Goal: Task Accomplishment & Management: Manage account settings

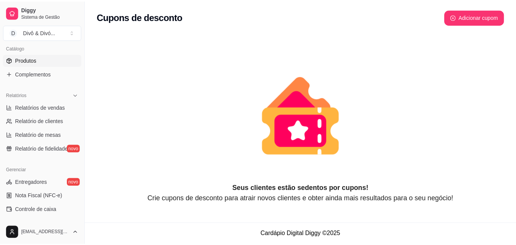
scroll to position [305, 0]
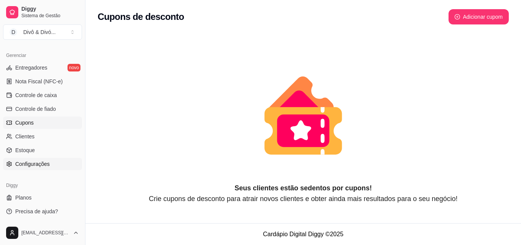
click at [40, 162] on span "Configurações" at bounding box center [32, 164] width 34 height 8
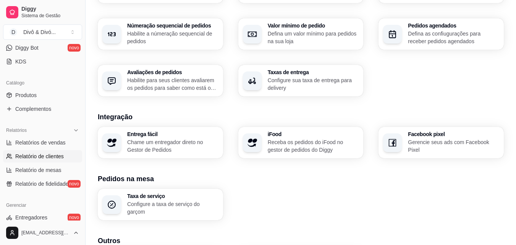
scroll to position [152, 0]
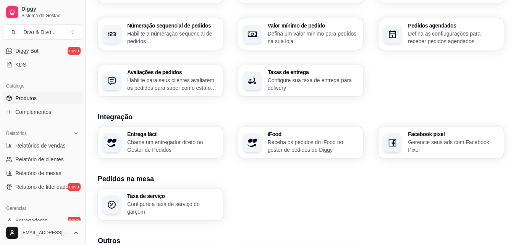
click at [39, 102] on link "Produtos" at bounding box center [42, 98] width 79 height 12
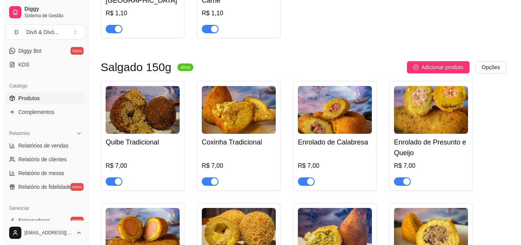
scroll to position [366, 0]
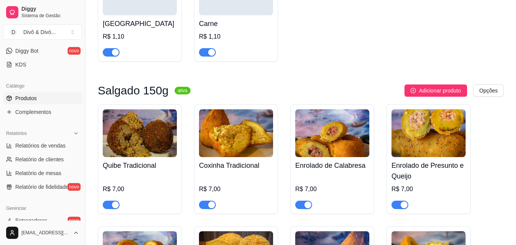
click at [151, 140] on img at bounding box center [140, 133] width 74 height 48
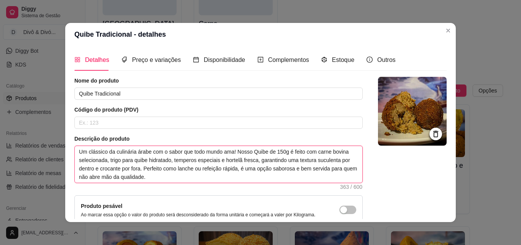
drag, startPoint x: 162, startPoint y: 152, endPoint x: 76, endPoint y: 153, distance: 85.5
click at [76, 153] on textarea "Um clássico da culinária árabe com o sabor que todo mundo ama! Nosso Quibe de 1…" at bounding box center [219, 164] width 288 height 37
type textarea "O sabor que todo mundo ama! Nosso Quibe de 150g é feito com carne bovina seleci…"
drag, startPoint x: 184, startPoint y: 161, endPoint x: 151, endPoint y: 155, distance: 33.1
click at [151, 155] on textarea "O sabor que todo mundo ama! Nosso Quibe de 150g é feito com carne bovina seleci…" at bounding box center [219, 164] width 288 height 37
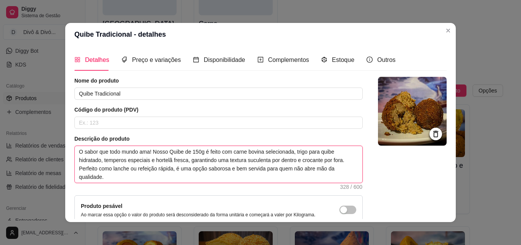
type textarea "O sabor que todo mundo ama! O, garantindo uma textura suculenta por dentro e cr…"
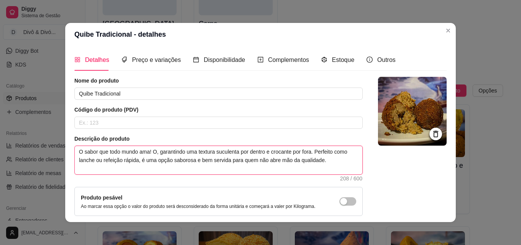
type textarea "O sabor que todo mundo ama! O , garantindo uma textura suculenta por dentro e c…"
type textarea "O sabor que todo mundo ama! O a, garantindo uma textura suculenta por dentro e …"
type textarea "O sabor que todo mundo ama! O au, garantindo uma textura suculenta por dentro e…"
type textarea "O sabor que todo mundo ama! O aut, garantindo uma textura suculenta por dentro …"
type textarea "O sabor que todo mundo ama! O aute, garantindo uma textura suculenta por dentro…"
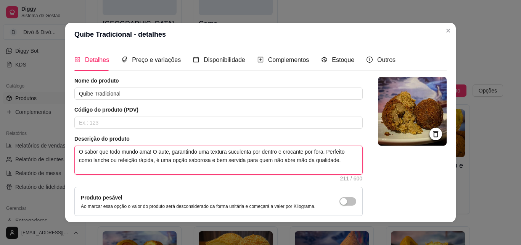
type textarea "O sabor que todo mundo ama! O auten, garantindo uma textura suculenta por dentr…"
type textarea "O sabor que todo mundo ama! O autent, garantindo uma textura suculenta por dent…"
type textarea "O sabor que todo mundo ama! O autenti, garantindo uma textura suculenta por den…"
type textarea "O sabor que todo mundo ama! O autentico, garantindo uma textura suculenta por d…"
type textarea "O sabor que todo mundo ama! O autentico , garantindo uma textura suculenta por …"
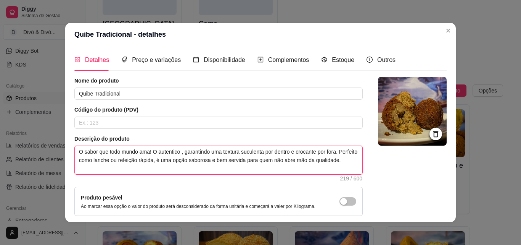
type textarea "O sabor que todo mundo ama! O autentico s, garantindo uma textura suculenta por…"
type textarea "O sabor que todo mundo ama! O autentico sa, garantindo uma textura suculenta po…"
type textarea "O sabor que todo mundo ama! O autentico sab, garantindo uma textura suculenta p…"
type textarea "O sabor que todo mundo ama! O autentico sabo, garantindo uma textura suculenta …"
type textarea "O sabor que todo mundo ama! O autentico sabor, garantindo uma textura suculenta…"
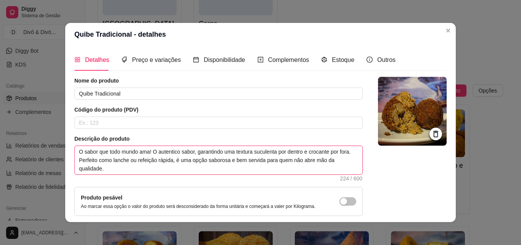
type textarea "O sabor que todo mundo ama! O autentico sabor , garantindo uma textura suculent…"
type textarea "O sabor que todo mundo ama! O autentico sabor d, garantindo uma textura suculen…"
type textarea "O sabor que todo mundo ama! O autentico sabor do, garantindo uma textura sucule…"
type textarea "O sabor que todo mundo ama! O autentico sabor do , garantindo uma textura sucul…"
type textarea "O sabor que todo mundo ama! O autentico sabor do Q, garantindo uma textura sucu…"
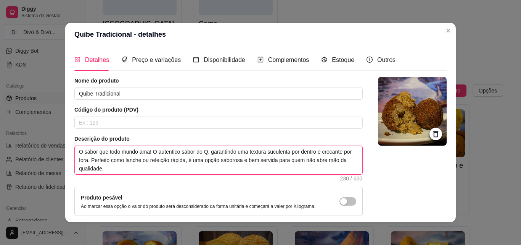
type textarea "O sabor que todo mundo ama! O autentico sabor do Qu, garantindo uma textura suc…"
type textarea "O sabor que todo mundo ama! O autentico sabor do Qui, garantindo uma textura su…"
type textarea "O sabor que todo mundo ama! O autentico sabor do Quib, garantindo uma textura s…"
type textarea "O sabor que todo mundo ama! O autentico sabor do Quibe, garantindo uma textura …"
type textarea "O sabor que todo mundo ama! O autentico sabor do Quibe , garantindo uma textura…"
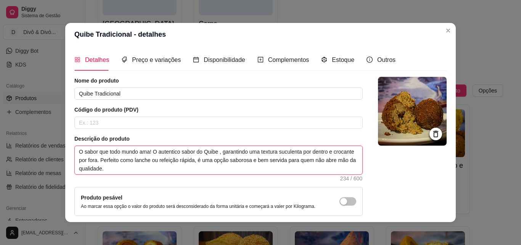
type textarea "O sabor que todo mundo ama! O autentico sabor do Quibe a, garantindo uma textur…"
type textarea "O sabor que todo mundo ama! O autentico sabor do Quibe ar, garantindo uma textu…"
type textarea "O sabor que todo mundo ama! O autentico sabor do Quibe ara, garantindo uma text…"
type textarea "O sabor que todo mundo ama! O autentico sabor do Quibe ar, garantindo uma textu…"
type textarea "O sabor que todo mundo ama! O autentico sabor do Quibe a, garantindo uma textur…"
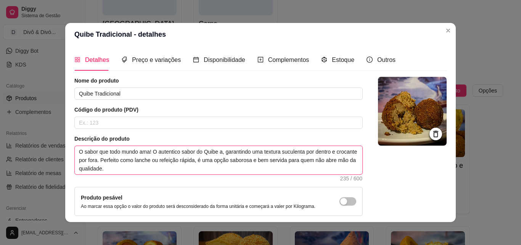
type textarea "O sabor que todo mundo ama! O autentico sabor do Quibe , garantindo uma textura…"
type textarea "O sabor que todo mundo ama! O autentico sabor do Quibe á, garantindo uma textur…"
type textarea "O sabor que todo mundo ama! O autentico sabor do Quibe ára, garantindo uma text…"
type textarea "O sabor que todo mundo ama! O autentico sabor do Quibe árav, garantindo uma tex…"
type textarea "O sabor que todo mundo ama! O autentico sabor do Quibe árave, garantindo uma te…"
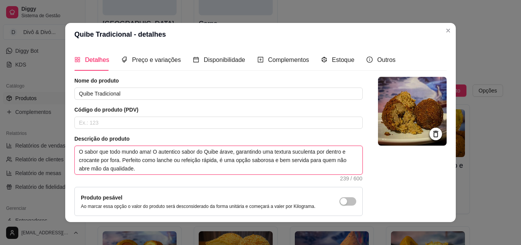
type textarea "O sabor que todo mundo ama! O autentico sabor do Quibe árave!, garantindo uma t…"
type textarea "O sabor que todo mundo ama! O autentico sabor do Quibe árave! , garantindo uma …"
type textarea "O sabor que todo mundo ama! O autentico sabor do Quibe árave!, garantindo uma t…"
type textarea "O sabor que todo mundo ama! O autentico sabor do Quibe árave, garantindo uma te…"
type textarea "O sabor que todo mundo ama! O autentico sabor do Quibe árave!, garantindo uma t…"
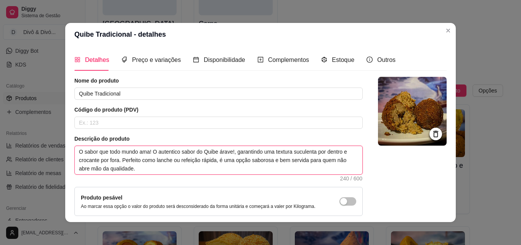
type textarea "O sabor que todo mundo ama! O autentico sabor do Quibe árabe!, garantindo uma t…"
click at [205, 150] on textarea "O sabor que todo mundo ama! O autentico sabor do Quibe árabe!, garantindo uma t…" at bounding box center [219, 160] width 288 height 28
type textarea "O sabor que todo mundo ama! O autentico sabor do uibe árabe!, garantindo uma te…"
type textarea "O sabor que todo mundo ama! O autentico sabor do quibe árabe!, garantindo uma t…"
type textarea "O sabor que todo mundo ama! O autentico sabor do quibe árabe! , garantindo uma …"
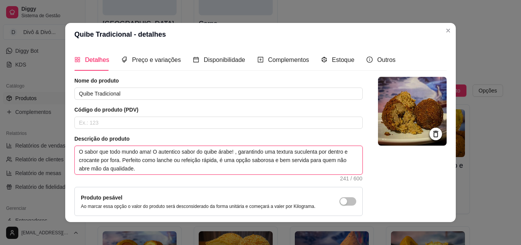
type textarea "O sabor que todo mundo ama! O autentico sabor do quibe árabe! T, garantindo uma…"
type textarea "O sabor que todo mundo ama! O autentico sabor do quibe árabe! Te, garantindo um…"
type textarea "O sabor que todo mundo ama! O autentico sabor do quibe árabe! T, garantindo uma…"
type textarea "O sabor que todo mundo ama! O autentico sabor do quibe árabe! , garantindo uma …"
type textarea "O sabor que todo mundo ama! O autentico sabor do quibe árabe! te, garantindo um…"
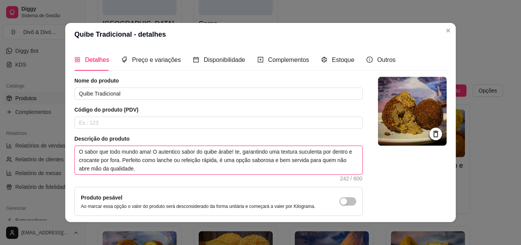
type textarea "O sabor que todo mundo ama! O autentico sabor do quibe árabe! tem, garantindo u…"
type textarea "O sabor que todo mundo ama! O autentico sabor do quibe árabe! temp, garantindo …"
type textarea "O sabor que todo mundo ama! O autentico sabor do quibe árabe! tempe, garantindo…"
type textarea "O sabor que todo mundo ama! O autentico sabor do quibe árabe! temper, garantind…"
type textarea "O sabor que todo mundo ama! O autentico sabor do quibe árabe! tempera, garantin…"
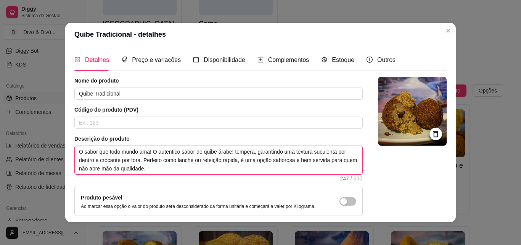
type textarea "O sabor que todo mundo ama! O autentico sabor do quibe árabe! temperad, garanti…"
type textarea "O sabor que todo mundo ama! O autentico sabor do quibe árabe! temperado, garant…"
type textarea "O sabor que todo mundo ama! O autentico sabor do quibe árabe! temperado , garan…"
type textarea "O sabor que todo mundo ama! O autentico sabor do quibe árabe! temperado c, gara…"
type textarea "O sabor que todo mundo ama! O autentico sabor do quibe árabe! temperado co, gar…"
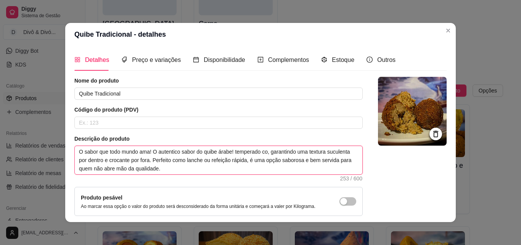
type textarea "O sabor que todo mundo ama! O autentico sabor do quibe árabe! temperado com, ga…"
type textarea "O sabor que todo mundo ama! O autentico sabor do quibe árabe! temperado com , g…"
type textarea "O sabor que todo mundo ama! O autentico sabor do quibe árabe! temperado com p, …"
type textarea "O sabor que todo mundo ama! O autentico sabor do quibe árabe! temperado com pi,…"
type textarea "O sabor que todo mundo ama! O autentico sabor do quibe árabe! temperado com pim…"
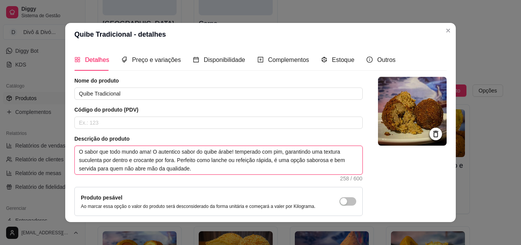
type textarea "O sabor que todo mundo ama! O autentico sabor do quibe árabe! temperado com pi,…"
type textarea "O sabor que todo mundo ama! O autentico sabor do quibe árabe! temperado com p, …"
type textarea "O sabor que todo mundo ama! O autentico sabor do quibe árabe! temperado com , g…"
type textarea "O sabor que todo mundo ama! O autentico sabor do quibe árabe! temperado com o, …"
type textarea "O sabor que todo mundo ama! O autentico sabor do quibe árabe! temperado com os,…"
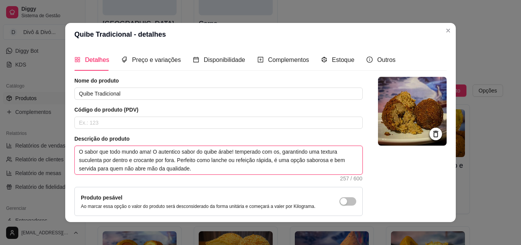
type textarea "O sabor que todo mundo ama! O autentico sabor do quibe árabe! temperado com os …"
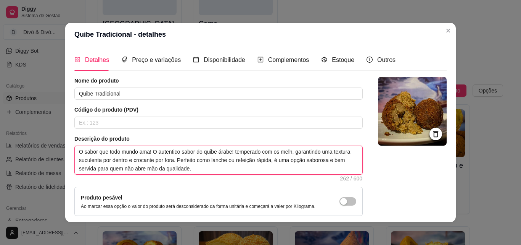
type textarea "O sabor que todo mundo ama! O autentico sabor do quibe árabe! temperado com os …"
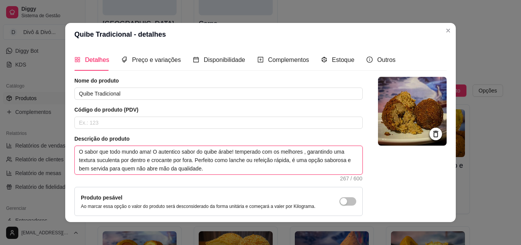
type textarea "O sabor que todo mundo ama! O autentico sabor do quibe árabe! temperado com os …"
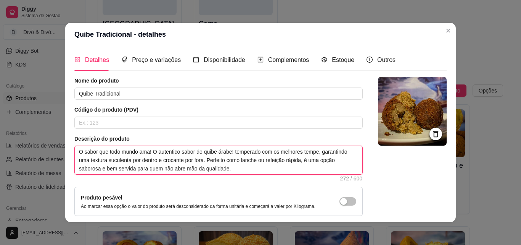
type textarea "O sabor que todo mundo ama! O autentico sabor do quibe árabe! temperado com os …"
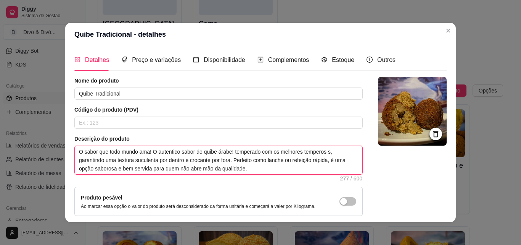
type textarea "O sabor que todo mundo ama! O autentico sabor do quibe árabe! temperado com os …"
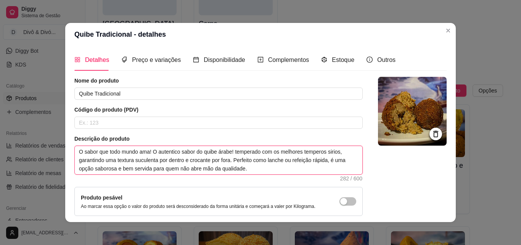
type textarea "O sabor que todo mundo ama! O autentico sabor do quibe árabe! temperado com os …"
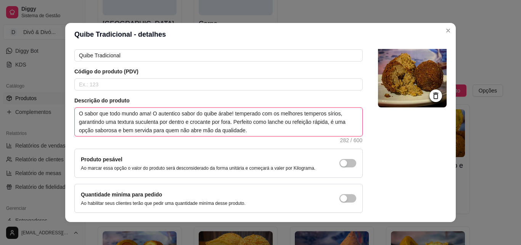
scroll to position [0, 0]
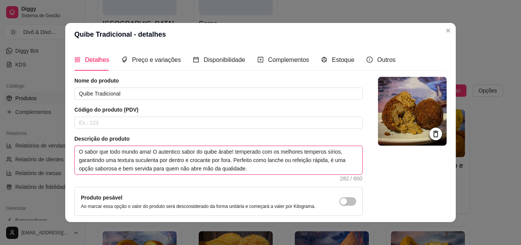
drag, startPoint x: 258, startPoint y: 169, endPoint x: 69, endPoint y: 145, distance: 190.1
click at [69, 145] on div "Detalhes Preço e variações Disponibilidade Complementos Estoque Outros Nome do …" at bounding box center [260, 134] width 391 height 176
paste textarea "autêntico sabor do kibe árabe que todo mundo ama! Prepare-se para uma experiênc…"
type textarea "O autêntico sabor do kibe árabe que todo mundo ama! Prepare-se para uma experiê…"
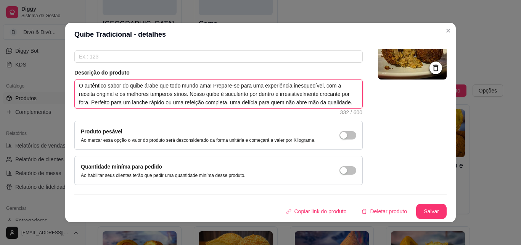
scroll to position [2, 0]
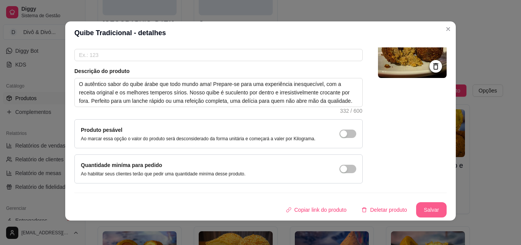
click at [425, 212] on button "Salvar" at bounding box center [431, 209] width 31 height 15
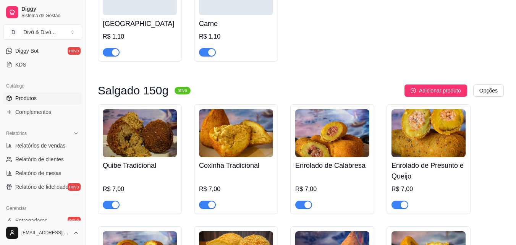
click at [229, 167] on h4 "Coxinha Tradicional" at bounding box center [236, 165] width 74 height 11
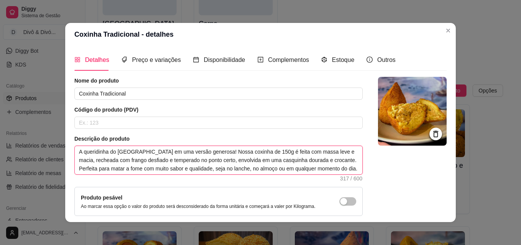
click at [246, 152] on textarea "A queridinha do [GEOGRAPHIC_DATA] em uma versão generosa! Nossa coxinha de 150g…" at bounding box center [219, 160] width 288 height 28
click at [181, 161] on textarea "A queridinha do [GEOGRAPHIC_DATA] em uma versão generosa! Nossa coxinha é feita…" at bounding box center [219, 160] width 288 height 28
drag, startPoint x: 316, startPoint y: 169, endPoint x: 77, endPoint y: 156, distance: 239.4
click at [77, 156] on textarea "A queridinha do [GEOGRAPHIC_DATA] em uma versão generosa! Nossa coxinha é feita…" at bounding box center [219, 160] width 288 height 28
paste textarea "coxinha mais amada do [GEOGRAPHIC_DATA], agora em uma versão super generosa! Pr…"
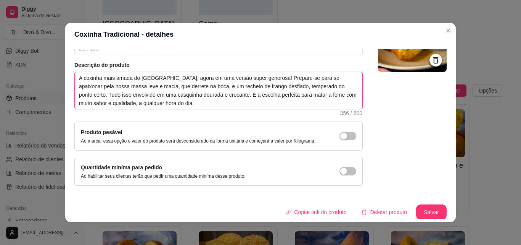
scroll to position [74, 0]
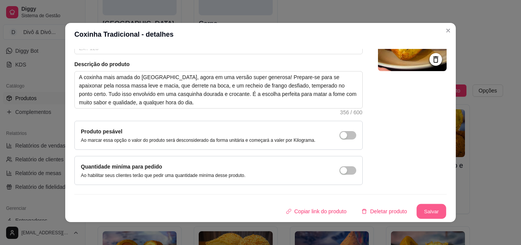
click at [419, 210] on button "Salvar" at bounding box center [432, 211] width 30 height 15
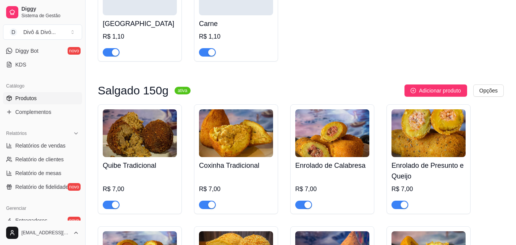
click at [349, 171] on h4 "Enrolado de Calabresa" at bounding box center [332, 165] width 74 height 11
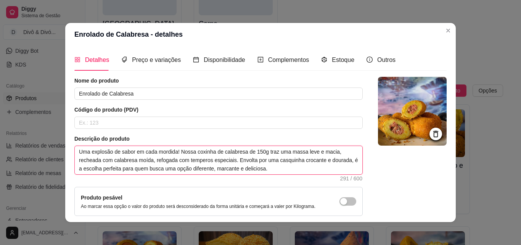
click at [192, 152] on textarea "Uma explosão de sabor em cada mordida! Nossa coxinha de calabresa de 150g traz …" at bounding box center [219, 160] width 288 height 28
drag, startPoint x: 267, startPoint y: 169, endPoint x: 73, endPoint y: 154, distance: 194.2
click at [75, 154] on textarea "Uma explosão de sabor em cada mordida! Nosso enrolado de calabresa de traz uma …" at bounding box center [219, 160] width 288 height 28
paste textarea "Prepare-se para se apaixonar pelo nosso enrolado de calabresa. Uma massa leve e…"
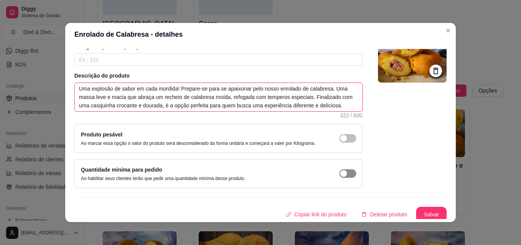
scroll to position [66, 0]
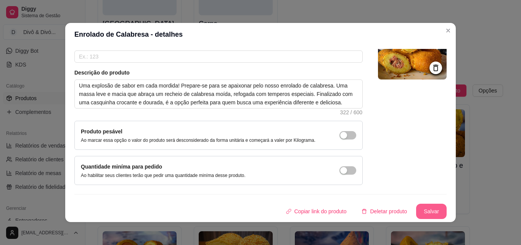
click at [427, 209] on button "Salvar" at bounding box center [431, 210] width 31 height 15
click at [423, 212] on button "Salvar" at bounding box center [432, 211] width 30 height 15
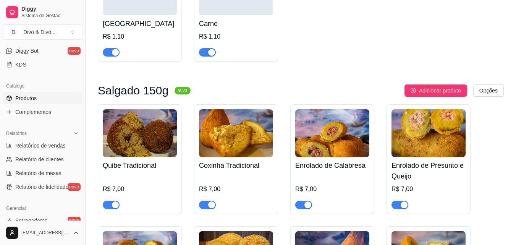
click at [453, 173] on h4 "Enrolado de Presunto e Queijo" at bounding box center [428, 170] width 74 height 21
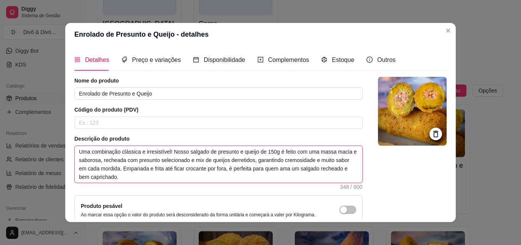
click at [274, 153] on textarea "Uma combinação clássica e irresistível! Nosso salgado de presunto e queijo de 1…" at bounding box center [219, 164] width 288 height 37
drag, startPoint x: 184, startPoint y: 160, endPoint x: 157, endPoint y: 161, distance: 27.5
click at [157, 161] on textarea "Uma combinação clássica e irresistível! Nosso salgado de presunto e queijo é fe…" at bounding box center [219, 164] width 288 height 37
click at [170, 161] on textarea "Uma combinação clássica e irresistível! Nosso salgado de presunto e queijo é fe…" at bounding box center [219, 164] width 288 height 37
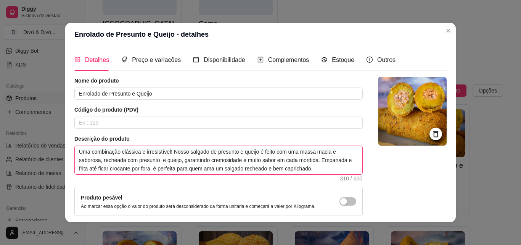
drag, startPoint x: 320, startPoint y: 168, endPoint x: 52, endPoint y: 146, distance: 268.5
click at [52, 146] on div "Enrolado de Presunto e Queijo - detalhes Detalhes Preço e variações Disponibili…" at bounding box center [260, 122] width 521 height 245
paste textarea "O clássico que a gente ama, em uma versão irresistível! Nosso salgado de presun…"
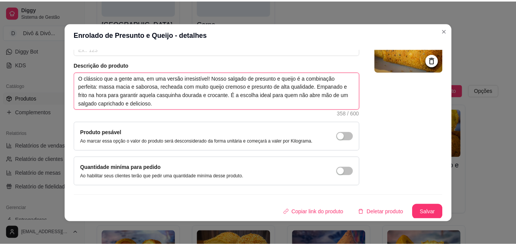
scroll to position [74, 0]
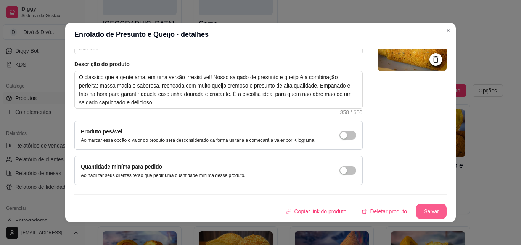
click at [428, 214] on button "Salvar" at bounding box center [431, 210] width 31 height 15
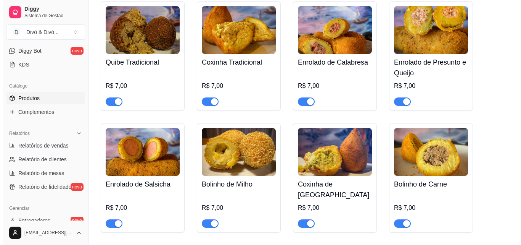
scroll to position [481, 0]
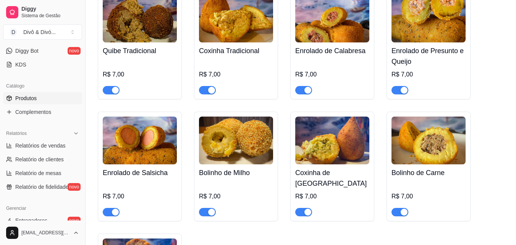
click at [429, 54] on h4 "Enrolado de Presunto e Queijo" at bounding box center [428, 55] width 74 height 21
click at [147, 167] on div "Enrolado de Salsicha R$ 7,00" at bounding box center [140, 190] width 74 height 52
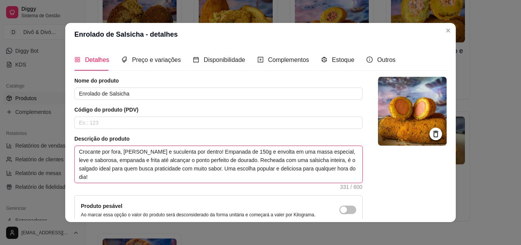
click at [236, 155] on textarea "Crocante por fora, [PERSON_NAME] e suculenta por dentro! Empanada de 150g e env…" at bounding box center [219, 164] width 288 height 37
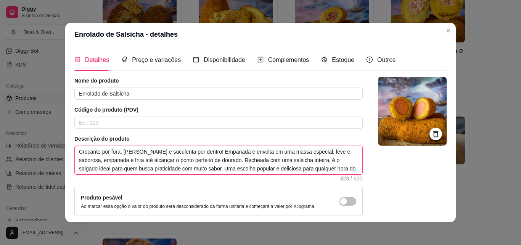
drag, startPoint x: 334, startPoint y: 169, endPoint x: 70, endPoint y: 144, distance: 265.3
click at [70, 144] on div "Detalhes Preço e variações Disponibilidade Complementos Estoque Outros Nome do …" at bounding box center [260, 134] width 391 height 176
paste textarea "por dentro, e recheada com uma salsicha de verdade. Nosso clássico salgado é fe…"
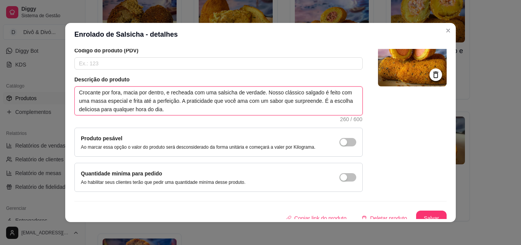
scroll to position [66, 0]
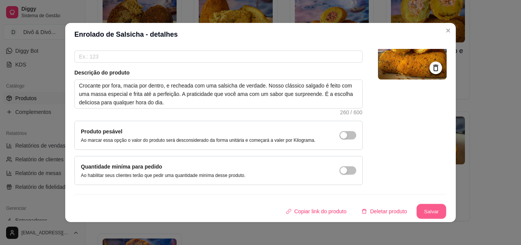
click at [430, 213] on button "Salvar" at bounding box center [432, 211] width 30 height 15
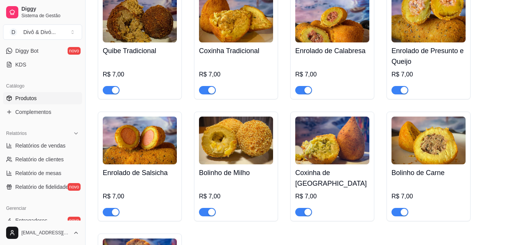
click at [227, 148] on img at bounding box center [236, 140] width 74 height 48
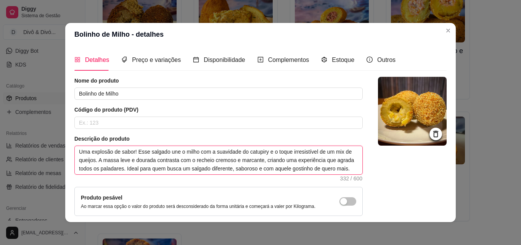
click at [299, 161] on textarea "Uma explosão de sabor! Esse salgado une o milho com a suavidade do catupiry e o…" at bounding box center [219, 160] width 288 height 28
paste textarea "Milho, Catupiry e [PERSON_NAME]: o salgado dos sonhos! ✨ A combinação perfeita …"
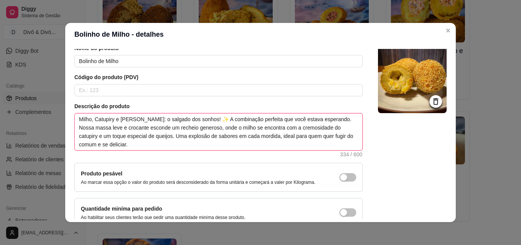
scroll to position [74, 0]
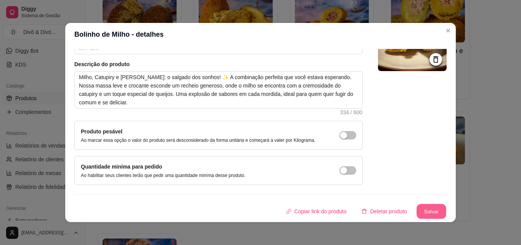
click at [427, 210] on button "Salvar" at bounding box center [432, 211] width 30 height 15
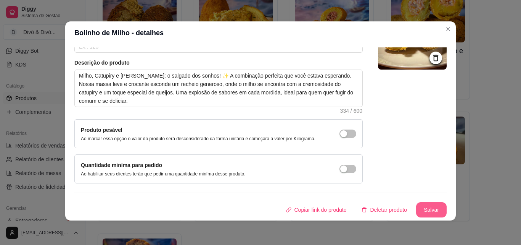
click at [433, 214] on button "Salvar" at bounding box center [431, 209] width 31 height 15
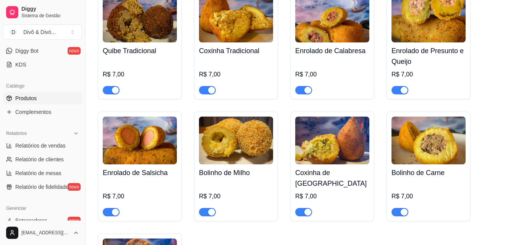
click at [326, 166] on div "Coxinha de Brócolis R$ 7,00" at bounding box center [332, 190] width 74 height 52
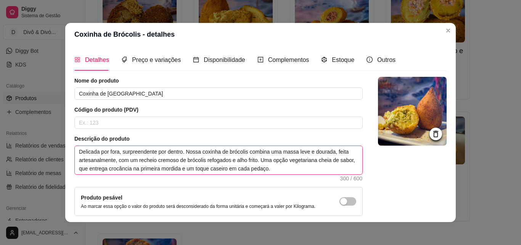
click at [189, 160] on textarea "Delicada por fora, surpreendente por dentro. Nossa coxinha de brócolis combina …" at bounding box center [219, 160] width 288 height 28
paste textarea "A coxinha perfeita para quem ama sabor e uma opção vegetariana! Nossa massa lev…"
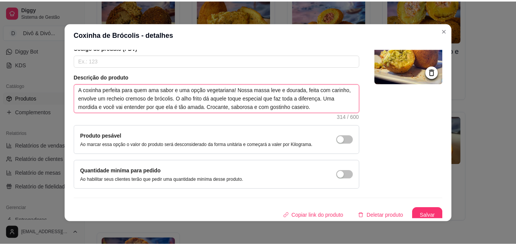
scroll to position [66, 0]
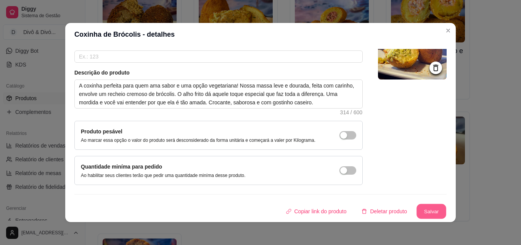
click at [424, 211] on button "Salvar" at bounding box center [432, 211] width 30 height 15
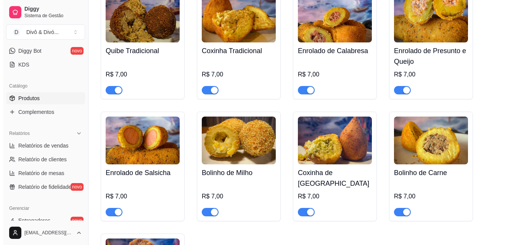
scroll to position [557, 0]
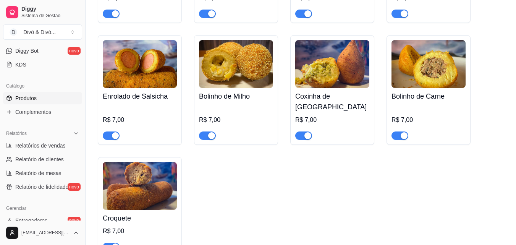
click at [422, 99] on h4 "Bolinho de Carne" at bounding box center [428, 96] width 74 height 11
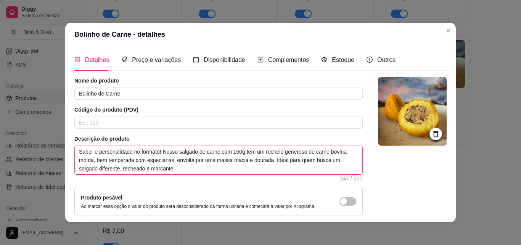
click at [214, 155] on textarea "Sabor e personalidade no formato! Nosso salgado de carne com 150g tem um rechei…" at bounding box center [219, 160] width 288 height 28
click at [240, 151] on textarea "Sabor e personalidade no formato! Nosso salgado de carne com 150g tem um rechei…" at bounding box center [219, 160] width 288 height 28
paste textarea "Para quem ama salgado de carne, mas quer ir além! Nossa receita especial tem um…"
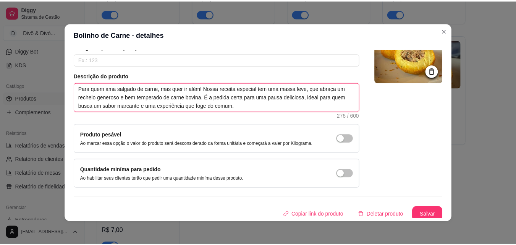
scroll to position [66, 0]
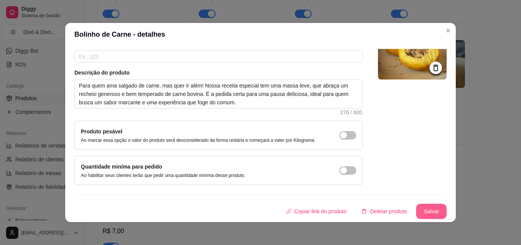
click at [416, 210] on button "Salvar" at bounding box center [431, 210] width 31 height 15
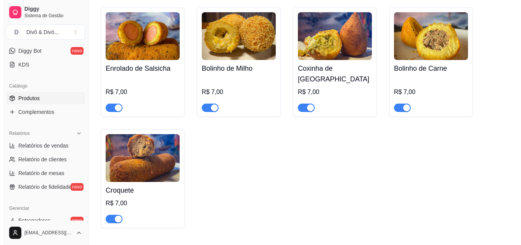
scroll to position [634, 0]
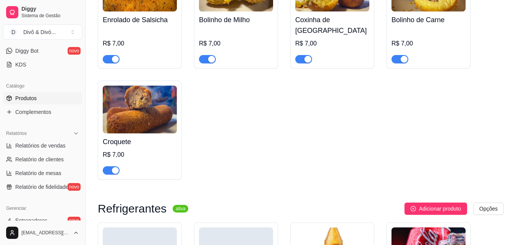
click at [123, 116] on img at bounding box center [140, 110] width 74 height 48
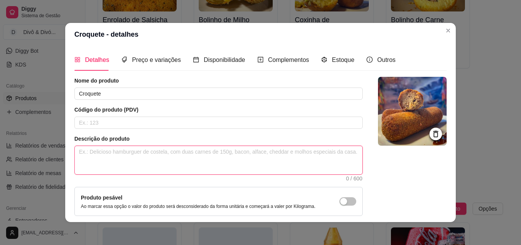
click at [192, 156] on textarea at bounding box center [219, 160] width 288 height 28
paste textarea "Croquete: o clássico que nunca falha! Por fora, uma crocância irresistível. Por…"
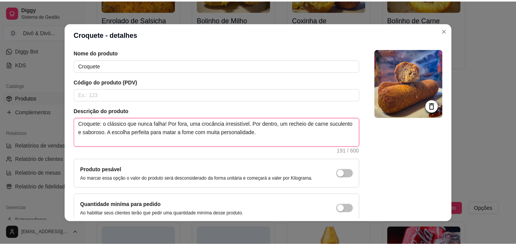
scroll to position [66, 0]
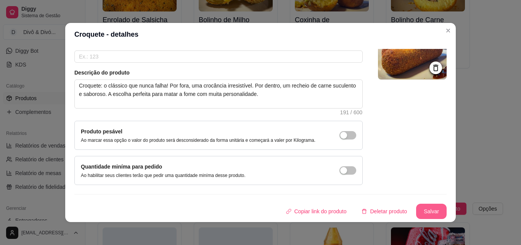
click at [423, 209] on button "Salvar" at bounding box center [431, 210] width 31 height 15
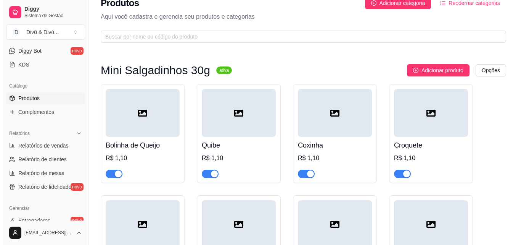
scroll to position [0, 0]
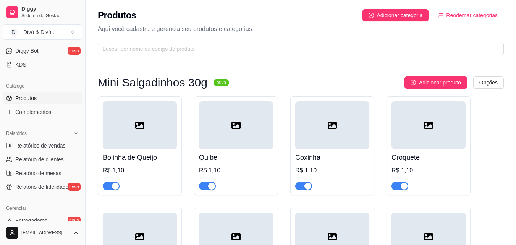
click at [163, 161] on h4 "Bolinha de Queijo" at bounding box center [140, 157] width 74 height 11
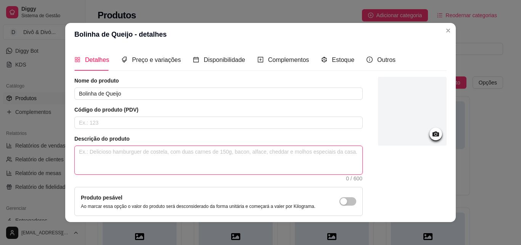
click at [135, 156] on textarea at bounding box center [219, 160] width 288 height 28
paste textarea "A clássica bolinha de queijo, agora em uma versão super charmosa! Uma massa lev…"
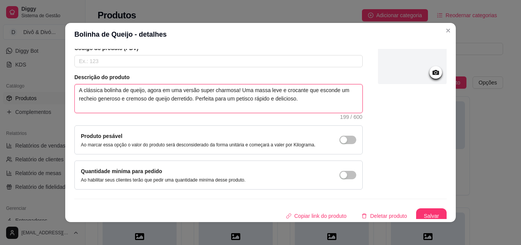
scroll to position [66, 0]
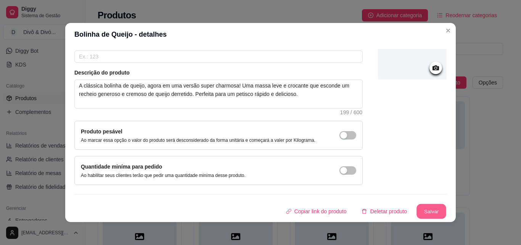
click at [420, 214] on button "Salvar" at bounding box center [432, 211] width 30 height 15
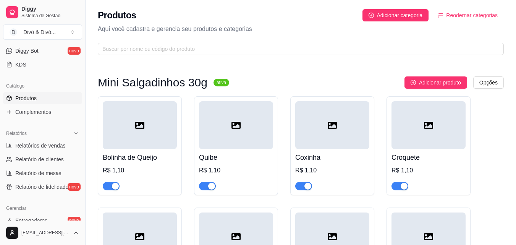
click at [335, 163] on div "Coxinha R$ 1,10" at bounding box center [332, 169] width 74 height 41
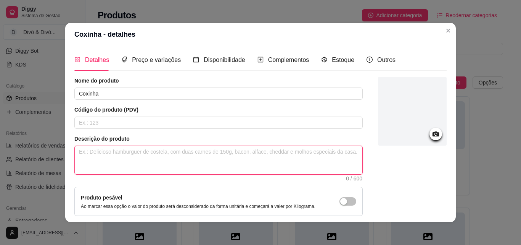
click at [160, 153] on textarea at bounding box center [219, 160] width 288 height 28
paste textarea "A queridinha do [GEOGRAPHIC_DATA] em uma versão mini, mas com o mesmo sabor de …"
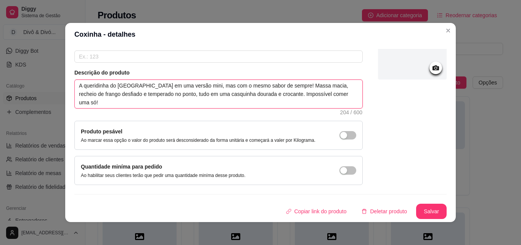
scroll to position [2, 0]
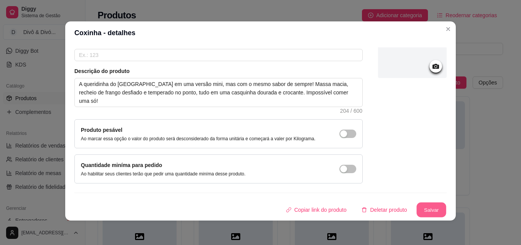
click at [423, 208] on button "Salvar" at bounding box center [432, 209] width 30 height 15
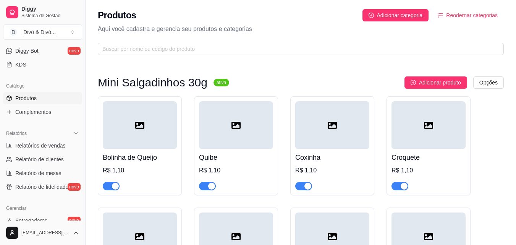
click at [229, 150] on div "Quibe R$ 1,10" at bounding box center [236, 169] width 74 height 41
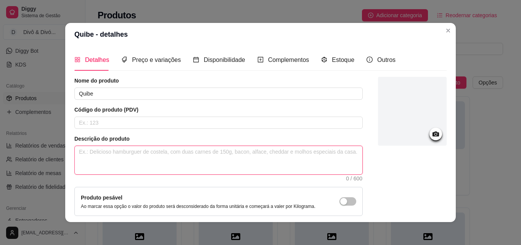
click at [152, 164] on textarea at bounding box center [219, 160] width 288 height 28
paste textarea "O autêntico sabor árabe em porções irresistíveis! Temperado com as melhores esp…"
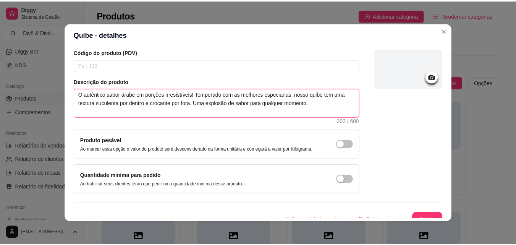
scroll to position [66, 0]
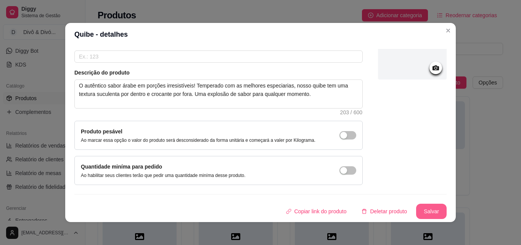
click at [427, 208] on button "Salvar" at bounding box center [431, 210] width 31 height 15
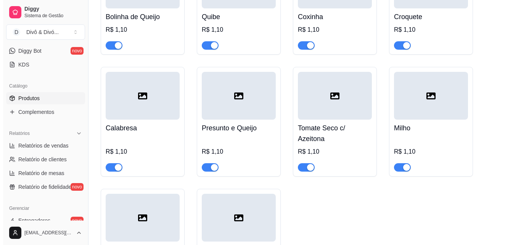
scroll to position [153, 0]
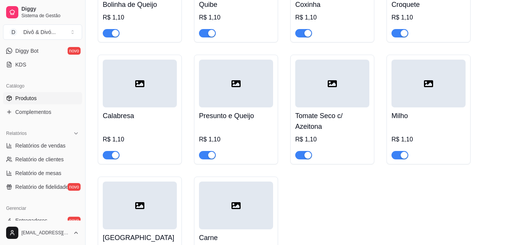
click at [218, 204] on div at bounding box center [236, 205] width 74 height 48
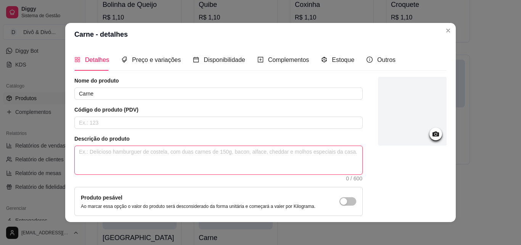
click at [243, 161] on textarea at bounding box center [219, 160] width 288 height 28
paste textarea "[PERSON_NAME] e personalidade em uma mordida! Nossa massa macia e dourada envol…"
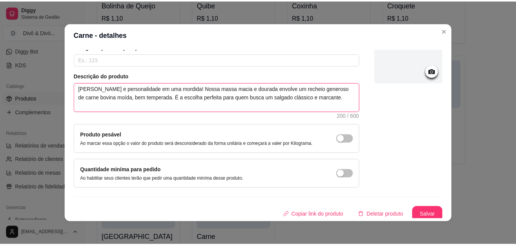
scroll to position [66, 0]
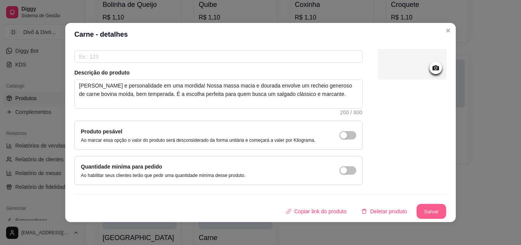
click at [419, 207] on button "Salvar" at bounding box center [432, 211] width 30 height 15
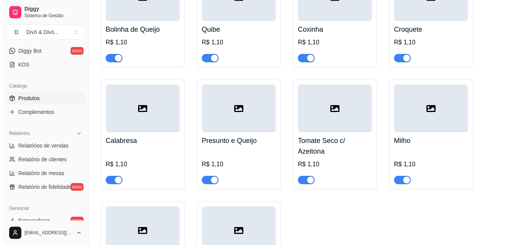
scroll to position [115, 0]
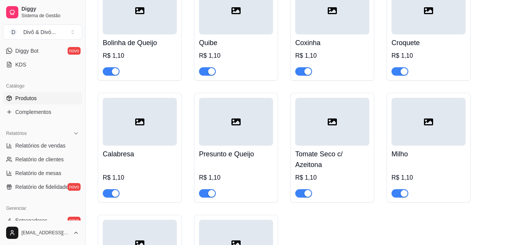
click at [411, 31] on div at bounding box center [428, 11] width 74 height 48
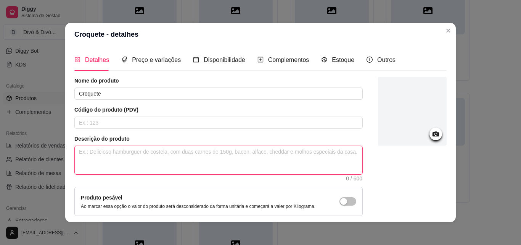
click at [213, 161] on textarea at bounding box center [219, 160] width 288 height 28
paste textarea "A crocância que vicia! Por fora, uma casquinha dourada e crocante. Por dentro, …"
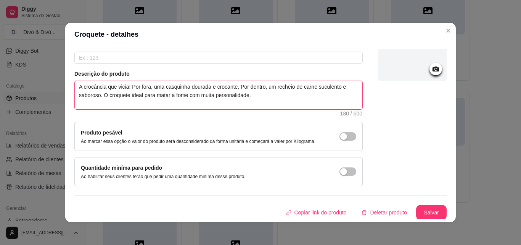
scroll to position [66, 0]
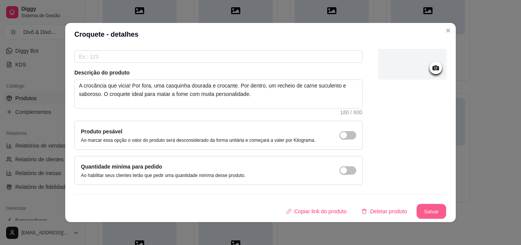
click at [425, 209] on button "Salvar" at bounding box center [432, 211] width 30 height 15
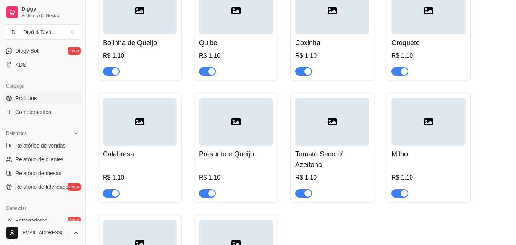
click at [430, 162] on div "Milho R$ 1,10" at bounding box center [428, 171] width 74 height 52
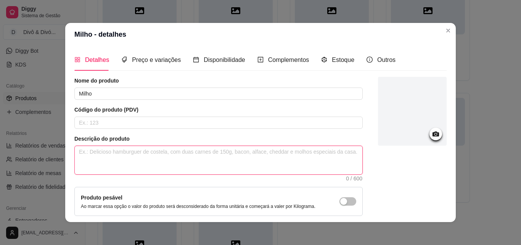
click at [209, 153] on textarea at bounding box center [219, 160] width 288 height 28
paste textarea "Uma explosão de sabor! A combinação perfeita do milho com a cremosidade do catu…"
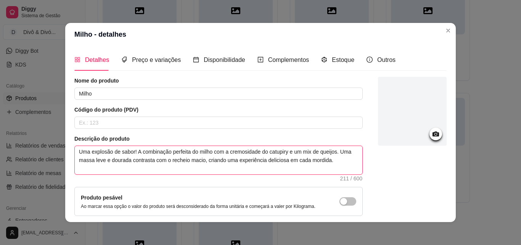
drag, startPoint x: 284, startPoint y: 153, endPoint x: 224, endPoint y: 153, distance: 59.6
click at [224, 153] on textarea "Uma explosão de sabor! A combinação perfeita do milho com a cremosidade do catu…" at bounding box center [219, 160] width 288 height 28
click at [293, 160] on textarea "Uma explosão de sabor! A combinação perfeita do milho com um mix de queijos. Um…" at bounding box center [219, 160] width 288 height 28
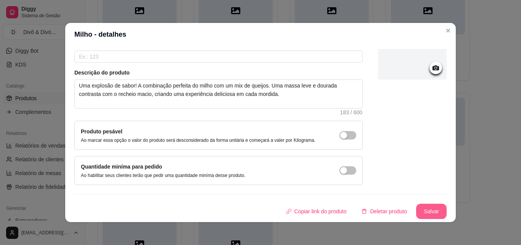
click at [437, 215] on button "Salvar" at bounding box center [431, 210] width 31 height 15
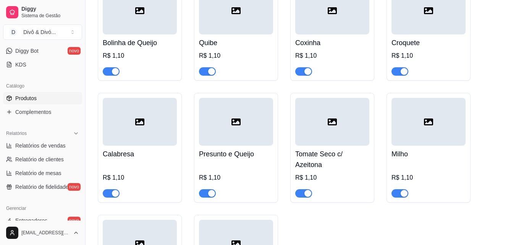
click at [342, 149] on h4 "Tomate Seco c/ Azeitona" at bounding box center [332, 158] width 74 height 21
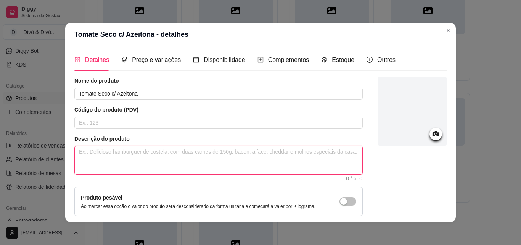
click at [250, 164] on textarea at bounding box center [219, 160] width 288 height 28
paste textarea "O sabor mediterrâneo que você ama! Uma massa leve e dourada que esconde um rech…"
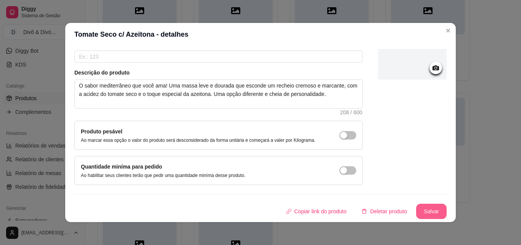
click at [425, 209] on button "Salvar" at bounding box center [431, 210] width 31 height 15
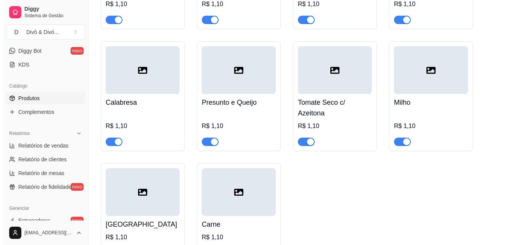
scroll to position [153, 0]
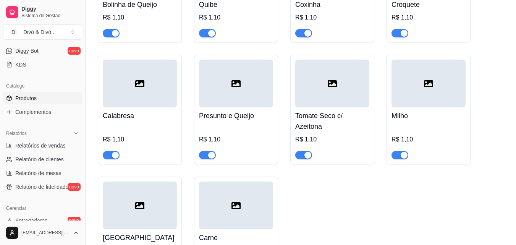
click at [147, 213] on div at bounding box center [140, 205] width 74 height 48
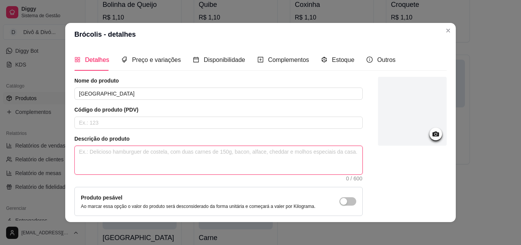
click at [218, 160] on textarea at bounding box center [219, 160] width 288 height 28
paste textarea "Delicada por fora, surpreendente por dentro. Nossa coxinha de brócolis é uma op…"
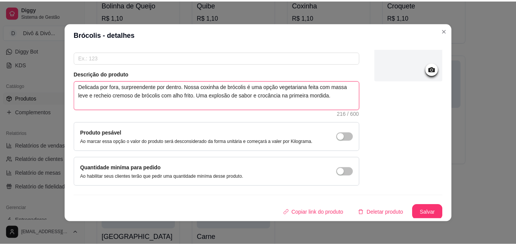
scroll to position [66, 0]
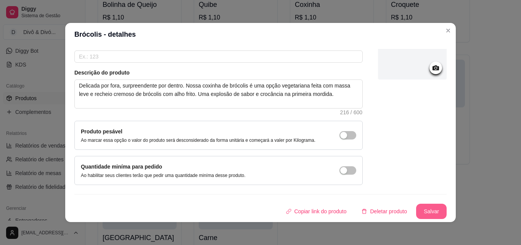
click at [423, 210] on button "Salvar" at bounding box center [431, 210] width 31 height 15
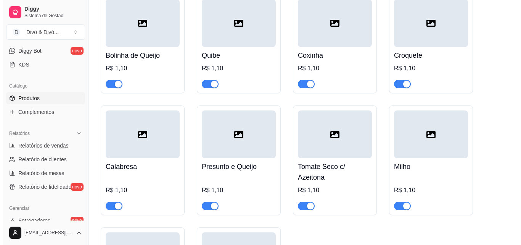
scroll to position [115, 0]
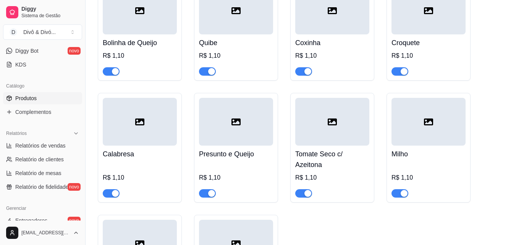
click at [224, 152] on h4 "Presunto e Queijo" at bounding box center [236, 153] width 74 height 11
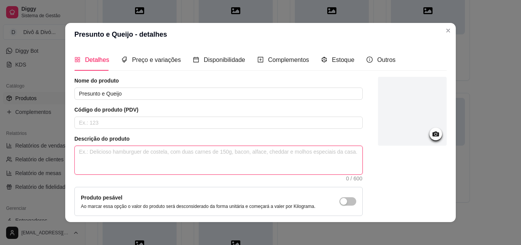
click at [223, 168] on textarea at bounding box center [219, 160] width 288 height 28
paste textarea "A união perfeita de uma massa macia com um recheio super cremoso de presunto e …"
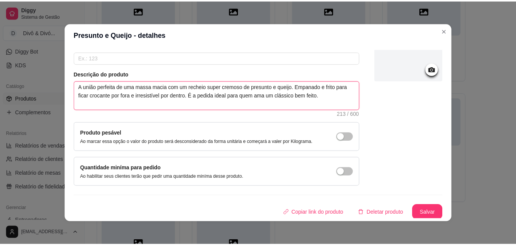
scroll to position [66, 0]
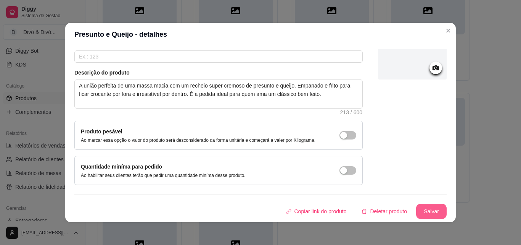
click at [424, 208] on button "Salvar" at bounding box center [431, 210] width 31 height 15
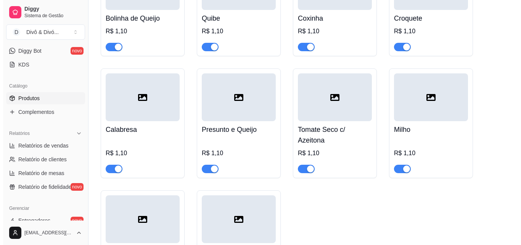
scroll to position [153, 0]
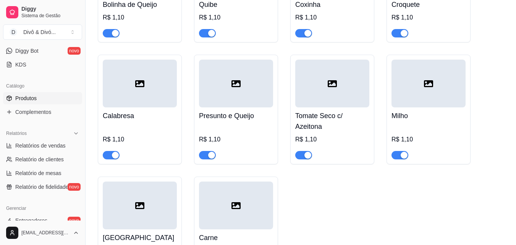
click at [149, 120] on h4 "Calabresa" at bounding box center [140, 115] width 74 height 11
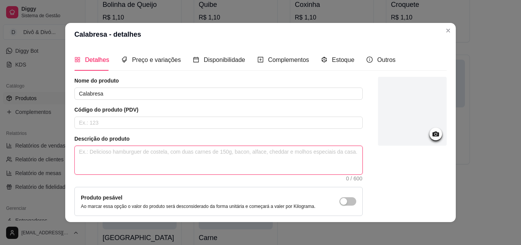
click at [190, 159] on textarea at bounding box center [219, 160] width 288 height 28
paste textarea "Uma explosão de sabor em cada mordida! Nosso enrolado de calabresa traz uma mas…"
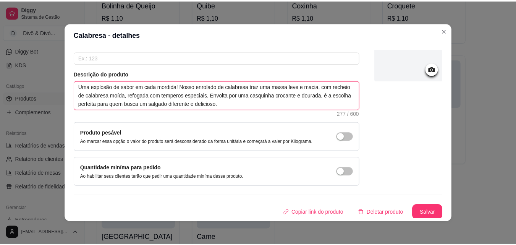
scroll to position [66, 0]
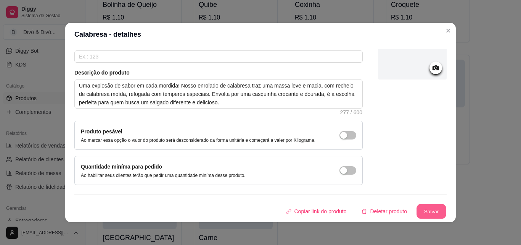
click at [427, 207] on button "Salvar" at bounding box center [432, 211] width 30 height 15
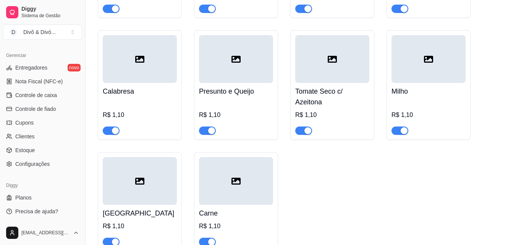
scroll to position [191, 0]
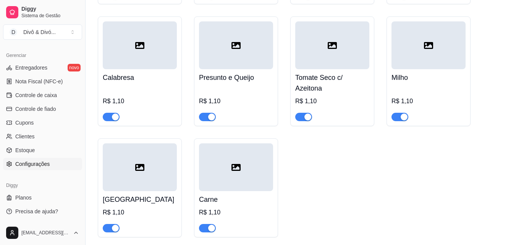
click at [45, 159] on link "Configurações" at bounding box center [42, 164] width 79 height 12
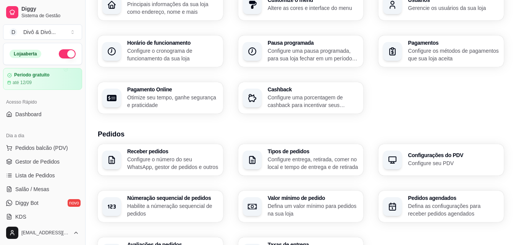
scroll to position [153, 0]
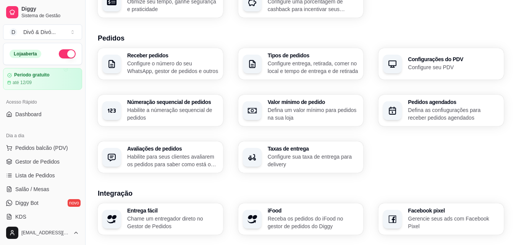
click at [413, 150] on div "Receber pedidos Configure o número do seu WhatsApp, gestor de pedidos e outros …" at bounding box center [301, 110] width 406 height 124
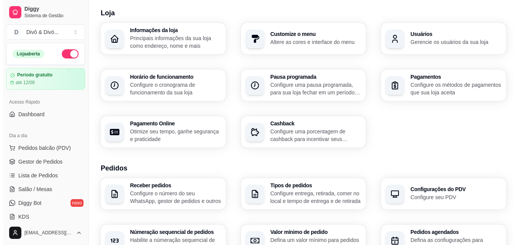
scroll to position [0, 0]
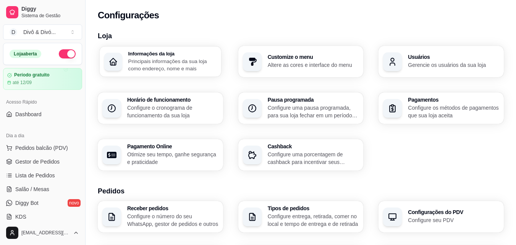
click at [182, 61] on p "Principais informações da sua loja como endereço, nome e mais" at bounding box center [172, 64] width 88 height 15
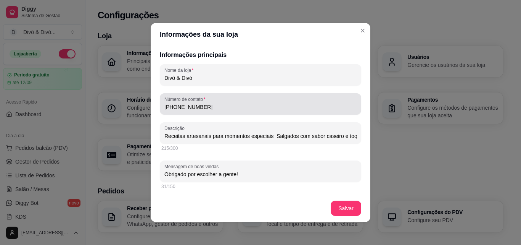
scroll to position [153, 0]
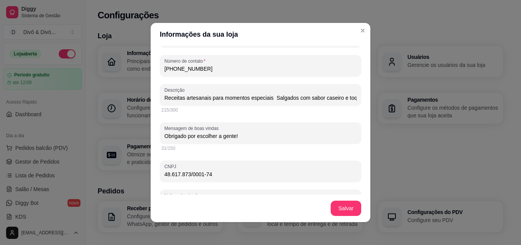
drag, startPoint x: 244, startPoint y: 134, endPoint x: 154, endPoint y: 134, distance: 89.3
click at [154, 134] on div "Informações principais Nome da loja Divô & Divó Número de contato (19) 9 9948-2…" at bounding box center [261, 120] width 220 height 148
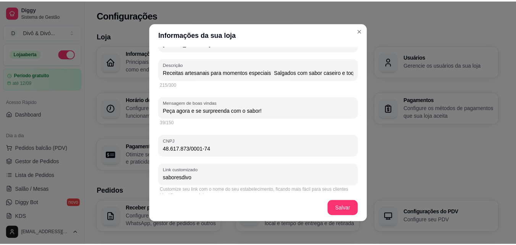
scroll to position [191, 0]
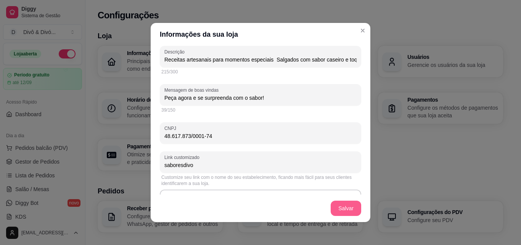
type input "Peça agora e se surpreenda com o sabor!"
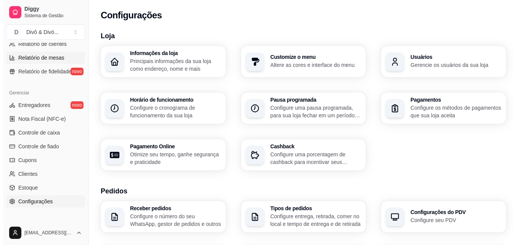
scroll to position [305, 0]
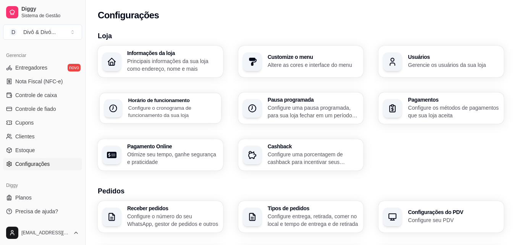
click at [194, 121] on div "Horário de funcionamento Configure o cronograma de funcionamento da sua loja" at bounding box center [160, 108] width 121 height 31
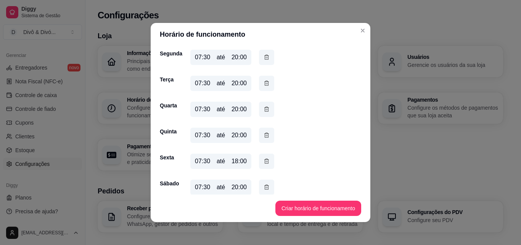
scroll to position [64, 0]
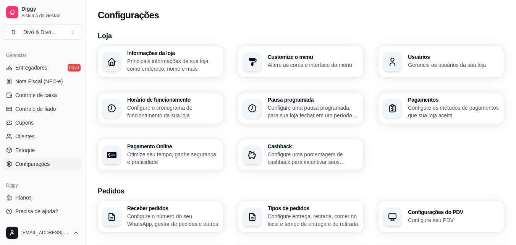
click at [186, 54] on h3 "Informações da loja" at bounding box center [172, 52] width 91 height 5
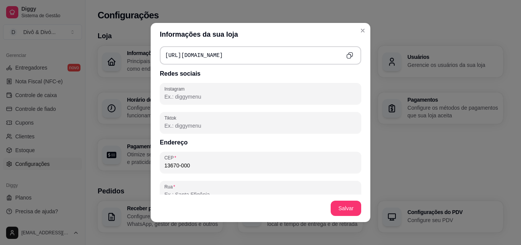
scroll to position [337, 0]
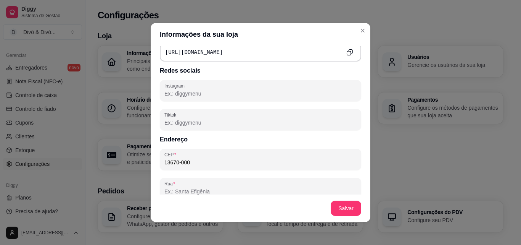
click at [203, 94] on input "Instagram" at bounding box center [261, 94] width 192 height 8
paste input "https://www.instagram.com/saboresdi.vo?igsh=bG01aGw0ZXE5YXBr&utm_source=qr"
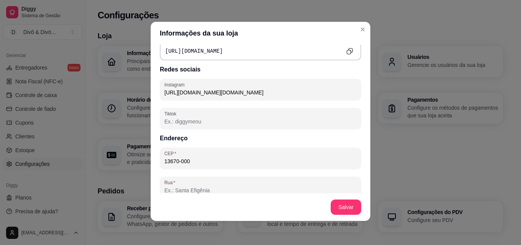
scroll to position [2, 0]
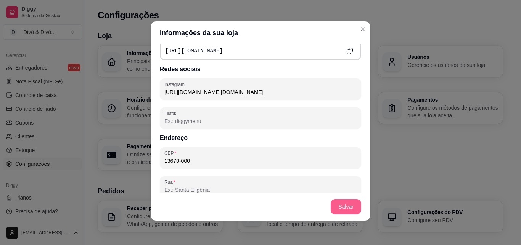
type input "https://www.instagram.com/saboresdi.vo?igsh=bG01aGw0ZXE5YXBr&utm_source=qr"
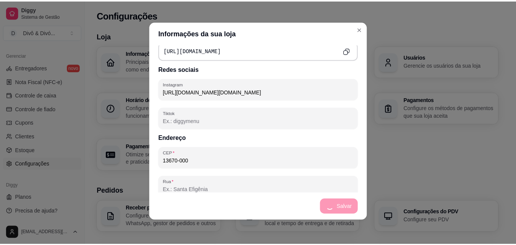
scroll to position [0, 0]
